Goal: Task Accomplishment & Management: Complete application form

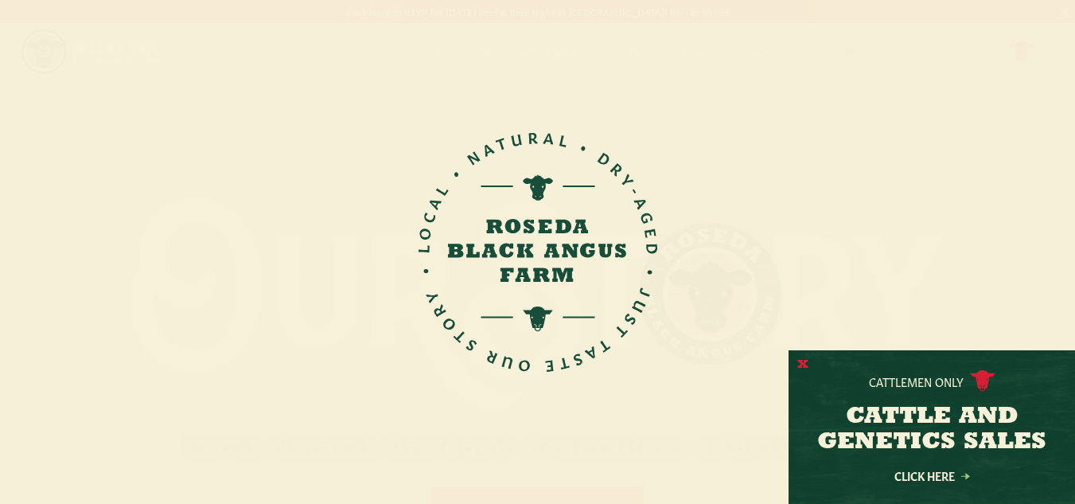
click at [801, 361] on button "X" at bounding box center [802, 365] width 11 height 17
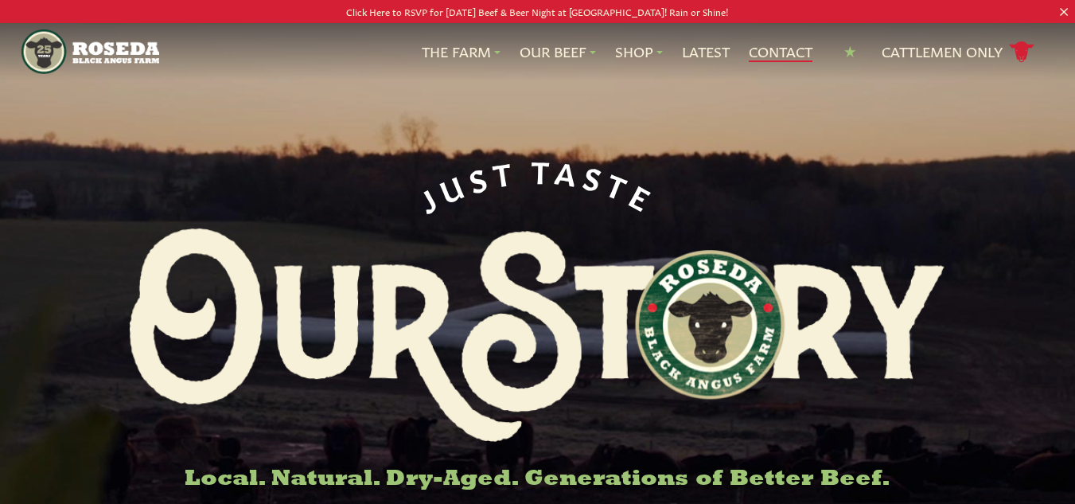
click at [777, 51] on link "Contact" at bounding box center [781, 51] width 64 height 21
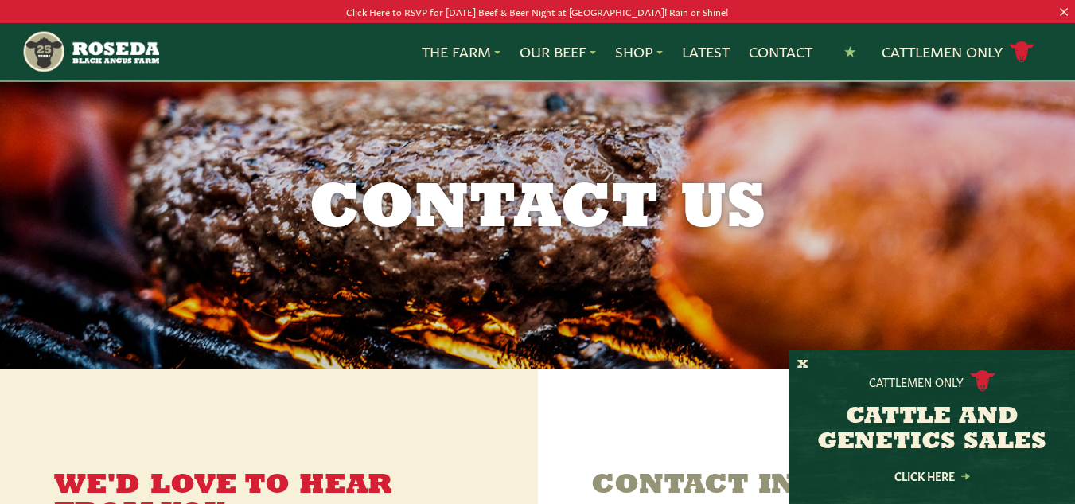
scroll to position [716, 0]
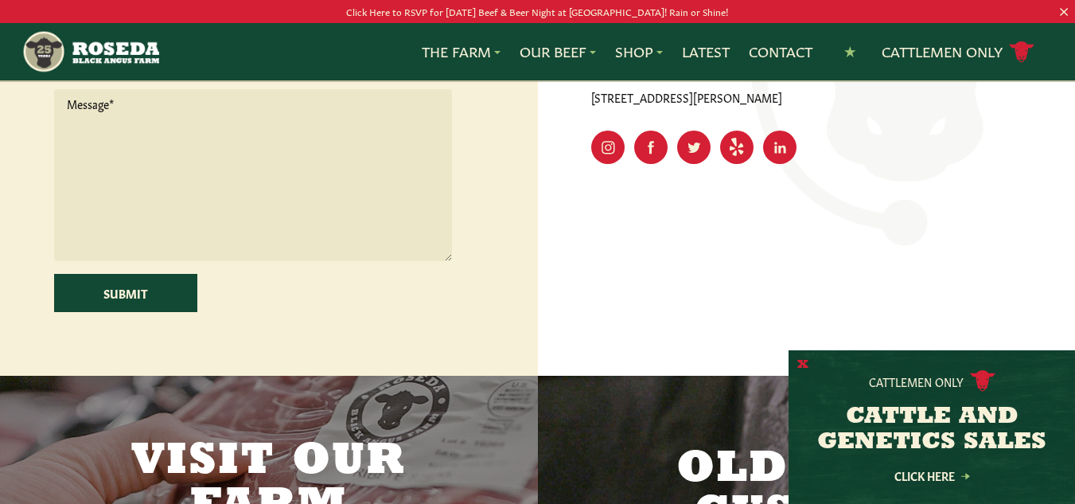
click at [804, 361] on button "X" at bounding box center [802, 365] width 11 height 17
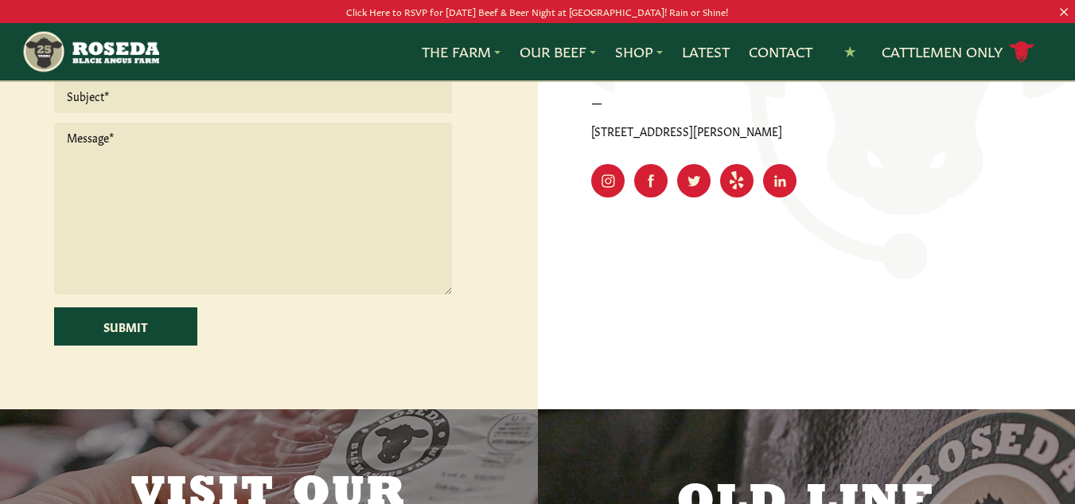
scroll to position [398, 0]
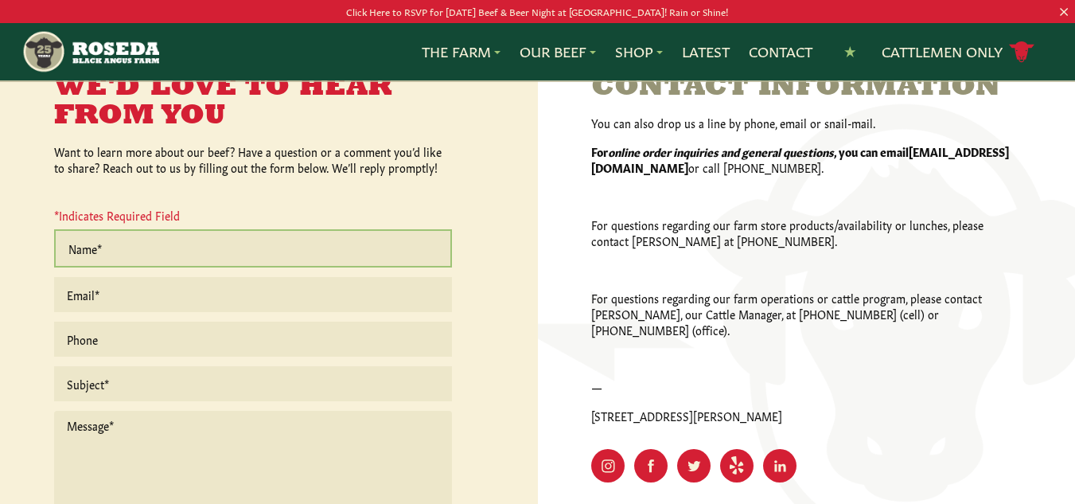
click at [188, 240] on input "text" at bounding box center [253, 248] width 398 height 38
type input "Steve Afelbaum"
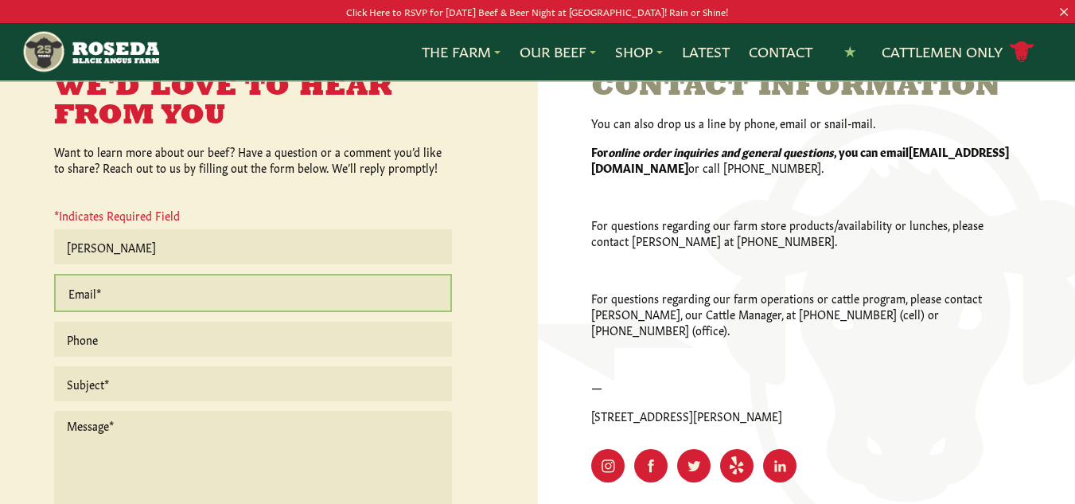
type input "procurement@keyfoodstoresinc.com"
type input "9082790173"
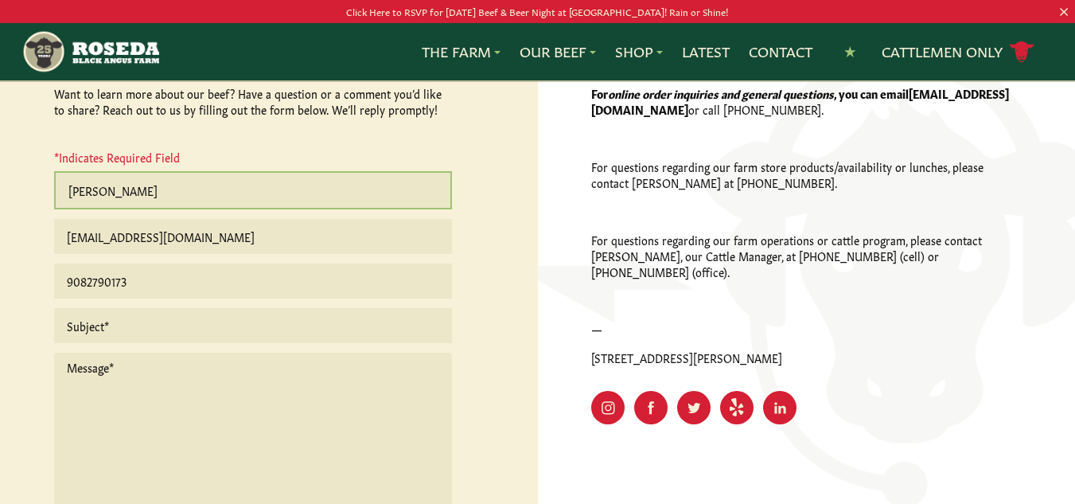
scroll to position [557, 0]
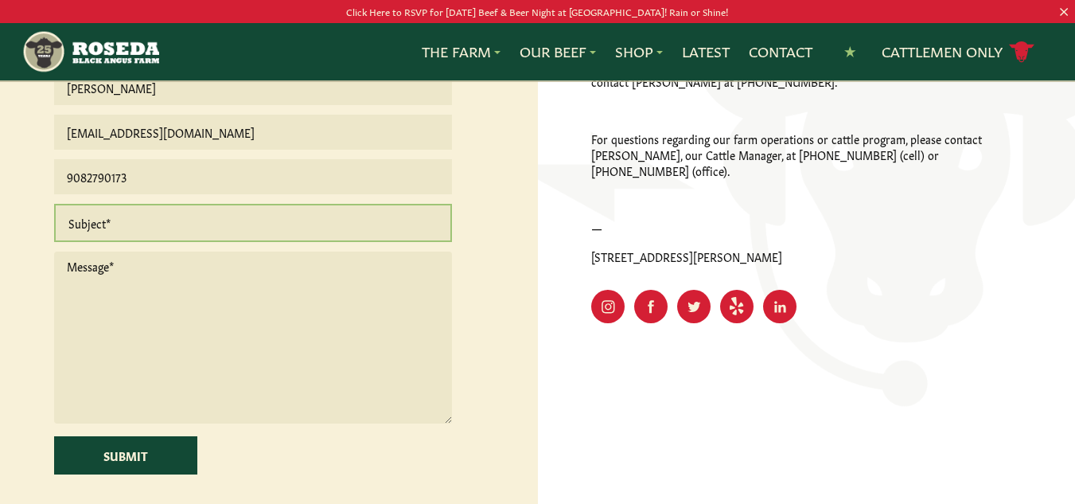
click at [142, 231] on input "text" at bounding box center [253, 223] width 398 height 38
type input "Quotation"
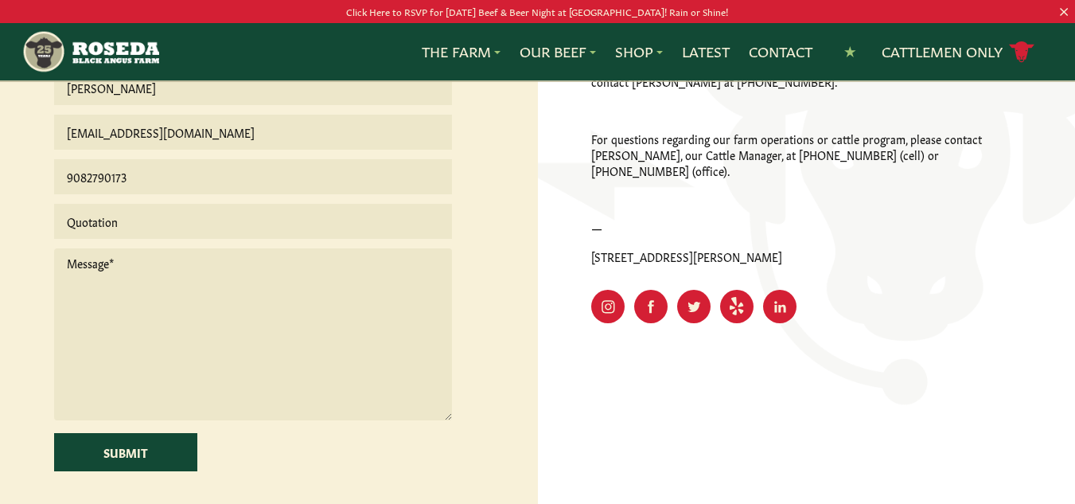
click at [197, 316] on textarea at bounding box center [253, 334] width 398 height 172
paste textarea "Dear Sales Team, I hope this message finds you well. My name is Steve Afelbaum,…"
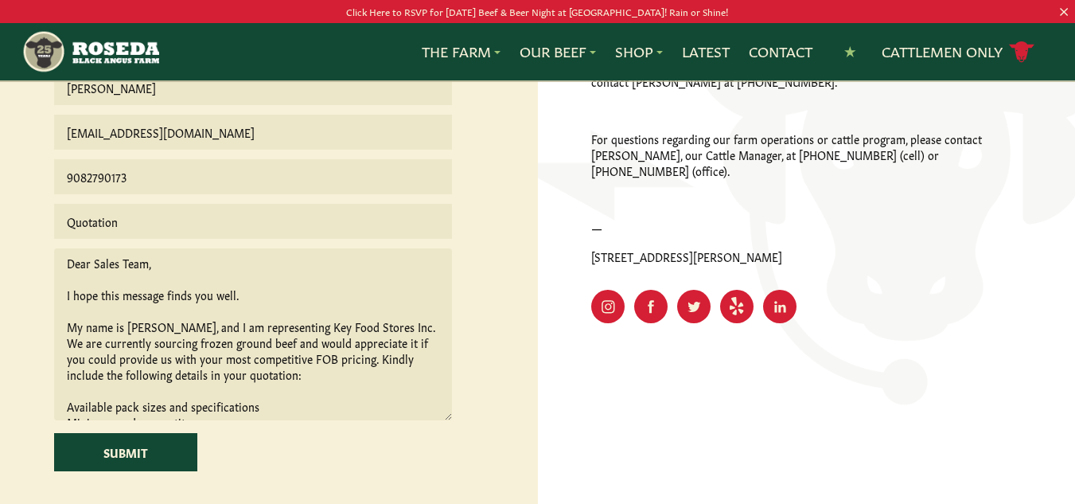
scroll to position [264, 0]
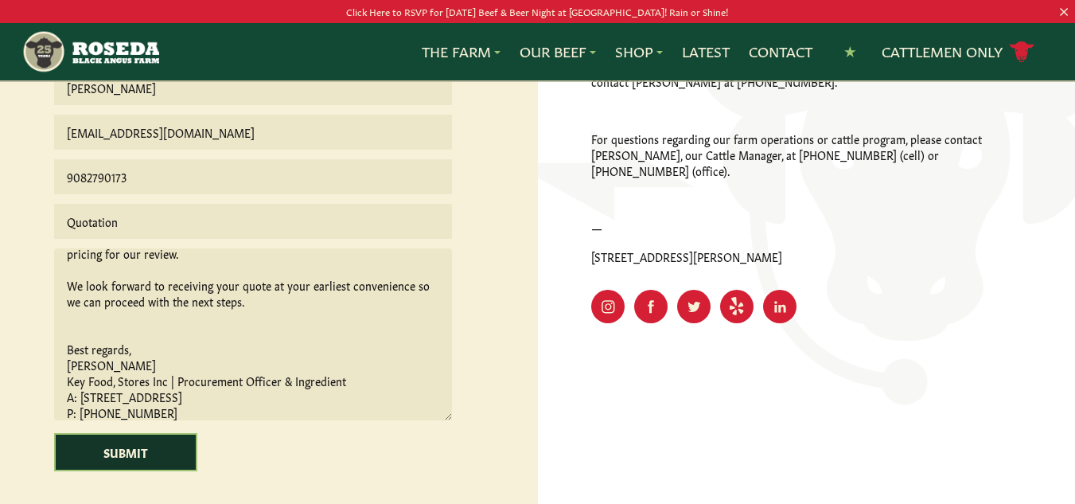
type textarea "Dear Sales Team, I hope this message finds you well. My name is Steve Afelbaum,…"
click at [122, 451] on input "Submit" at bounding box center [125, 452] width 143 height 38
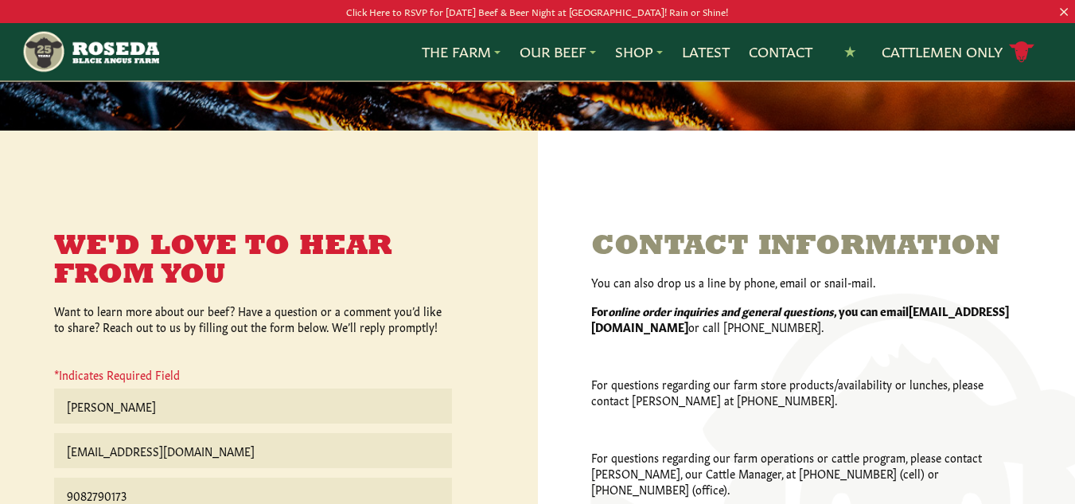
scroll to position [637, 0]
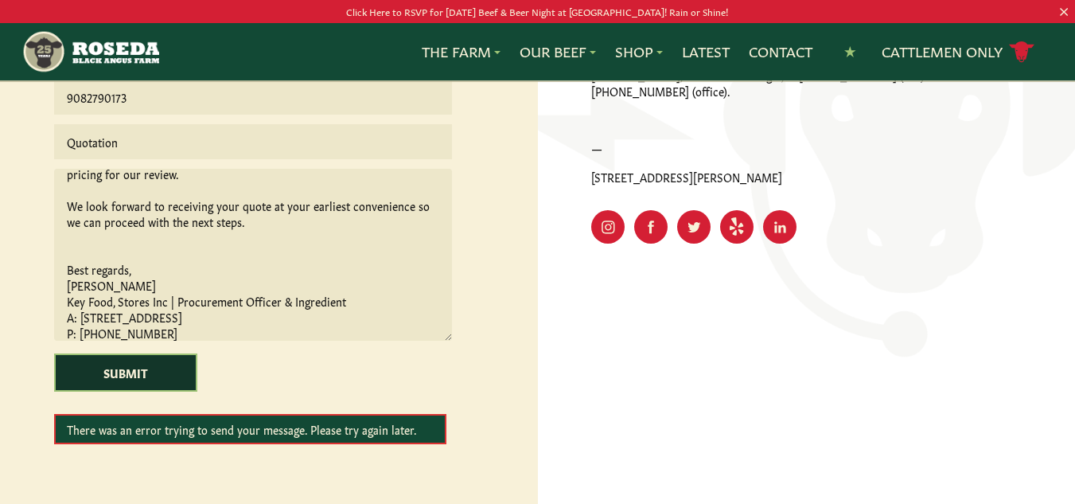
click at [150, 370] on input "Submit" at bounding box center [125, 372] width 143 height 38
